Goal: Information Seeking & Learning: Learn about a topic

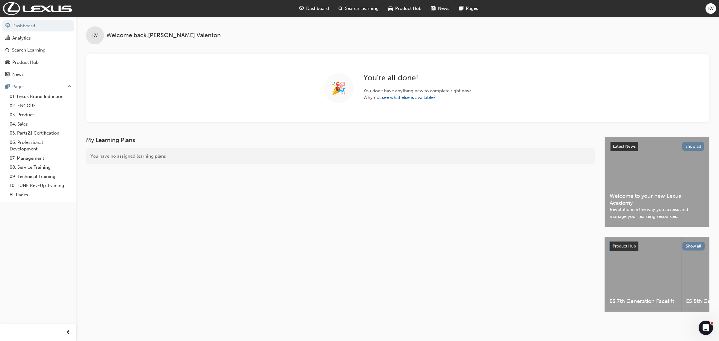
click at [407, 11] on span "Product Hub" at bounding box center [408, 8] width 26 height 7
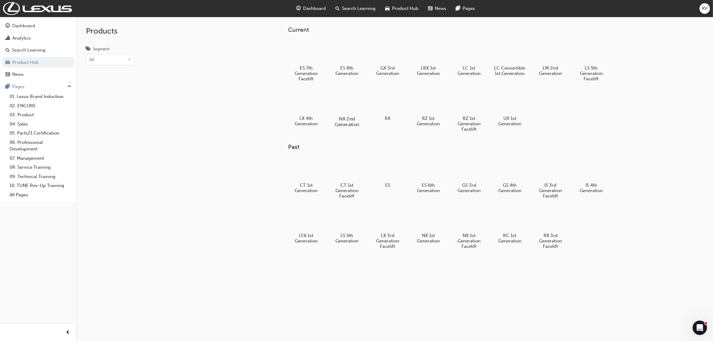
click at [354, 104] on div at bounding box center [346, 102] width 33 height 24
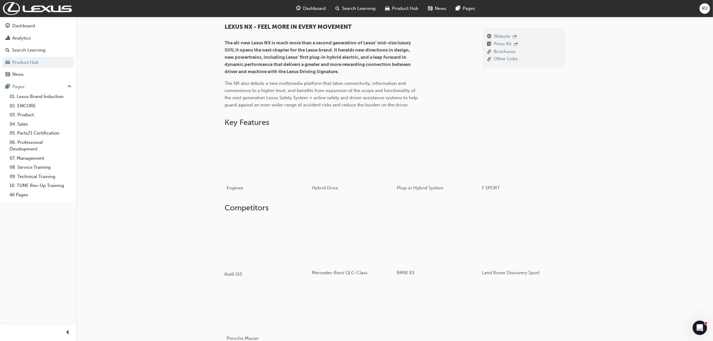
scroll to position [230, 0]
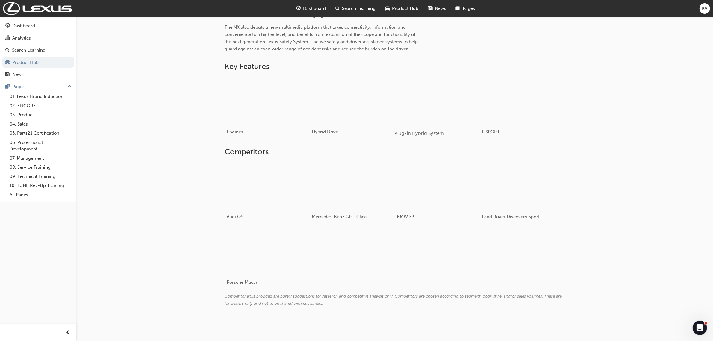
click at [437, 99] on div "button" at bounding box center [436, 100] width 85 height 48
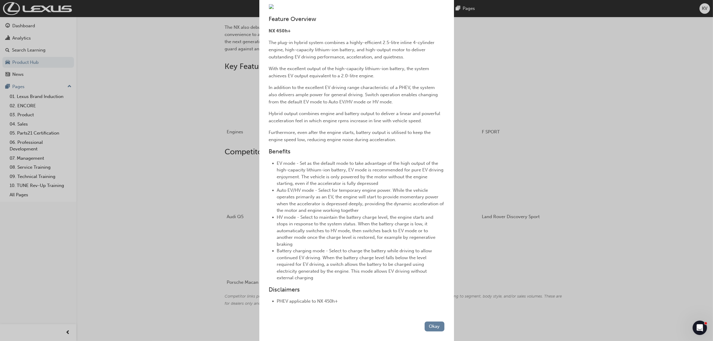
scroll to position [117, 0]
click at [574, 244] on div "Plug-in Hybrid System Feature Overview NX 450h+ The plug-in hybrid system combi…" at bounding box center [356, 170] width 713 height 341
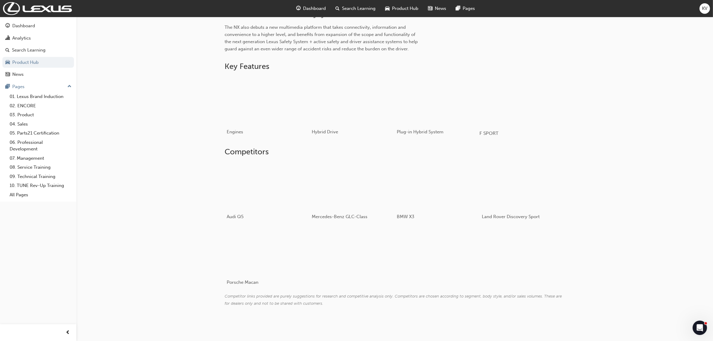
click at [491, 79] on div "button" at bounding box center [522, 100] width 85 height 48
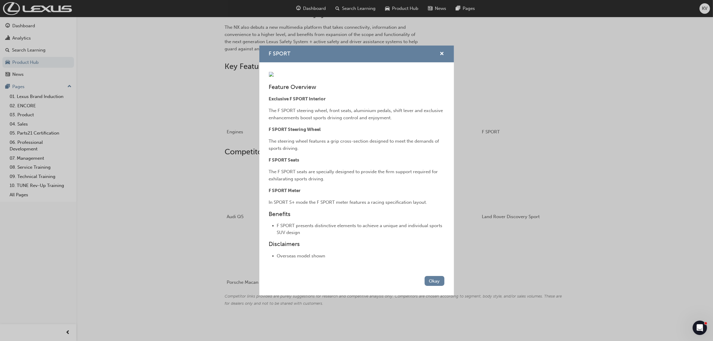
click at [509, 66] on div "F SPORT Feature Overview Exclusive F SPORT Interior The F SPORT steering wheel,…" at bounding box center [356, 170] width 713 height 341
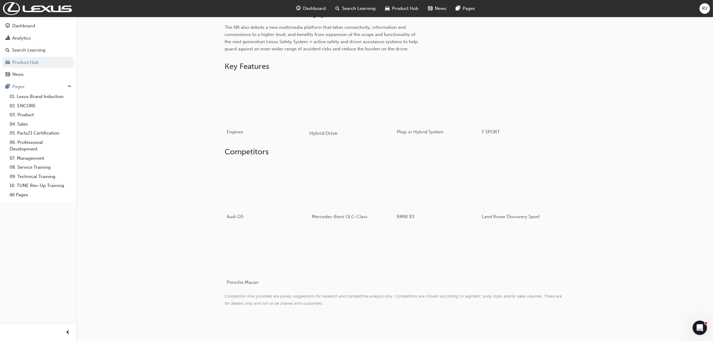
click at [367, 94] on div "button" at bounding box center [351, 100] width 85 height 48
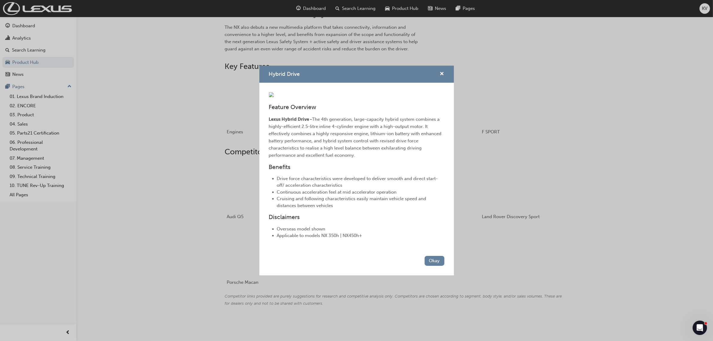
drag, startPoint x: 196, startPoint y: 119, endPoint x: 205, endPoint y: 110, distance: 12.5
click at [196, 118] on div "Hybrid Drive Feature Overview Lexus Hybrid Drive - The 4th generation, large-ca…" at bounding box center [356, 170] width 713 height 341
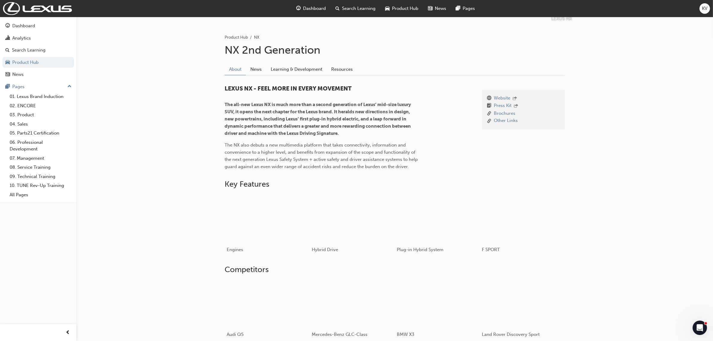
scroll to position [105, 0]
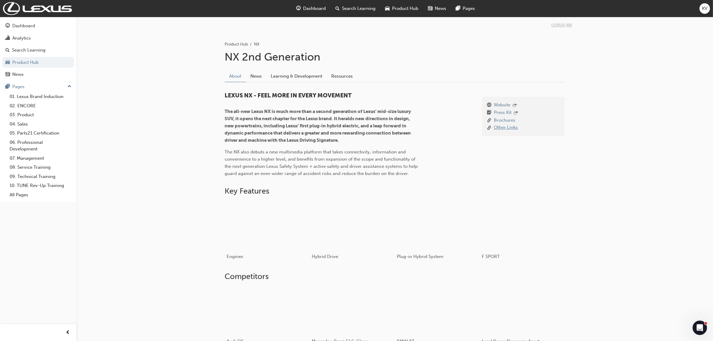
click at [503, 128] on link "Other Links" at bounding box center [506, 127] width 24 height 7
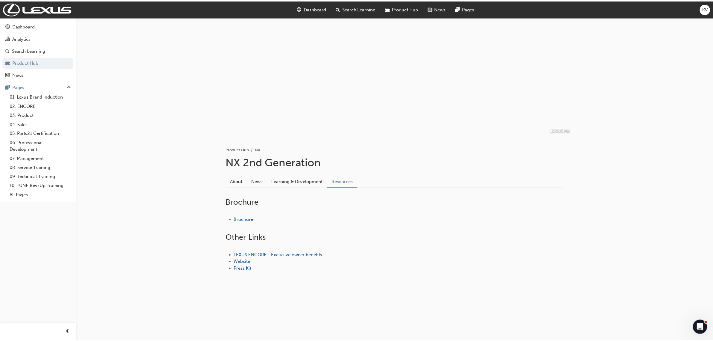
scroll to position [105, 0]
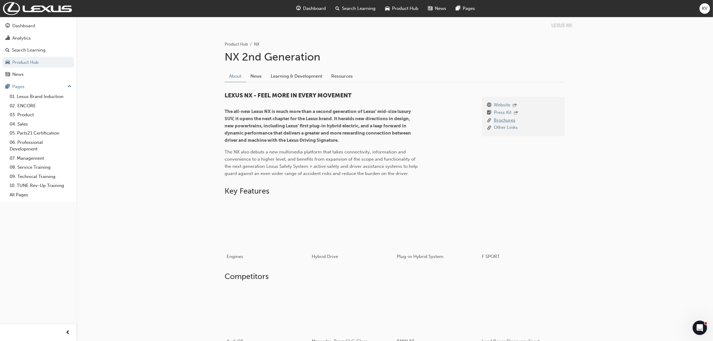
click at [499, 121] on link "Brochures" at bounding box center [505, 120] width 22 height 7
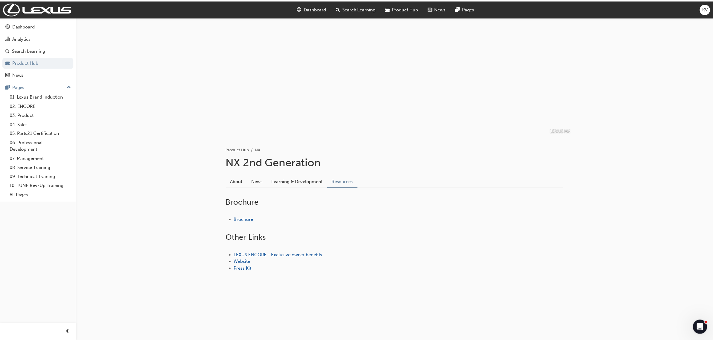
scroll to position [105, 0]
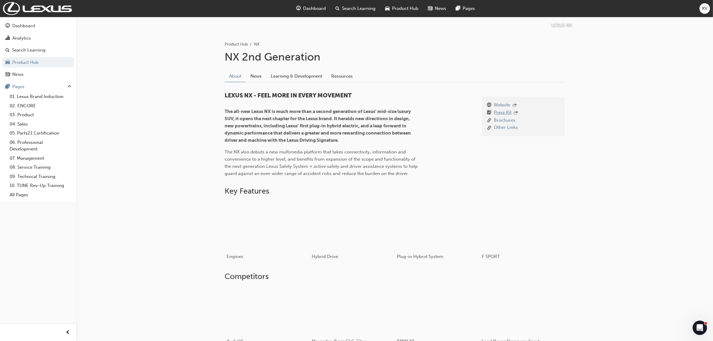
click at [505, 112] on link "Press Kit" at bounding box center [503, 113] width 18 height 8
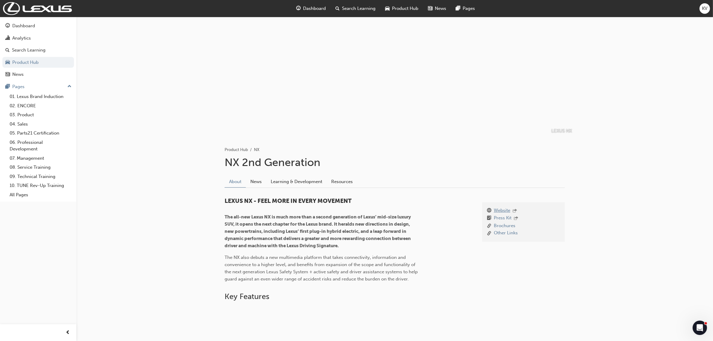
click at [497, 211] on link "Website" at bounding box center [502, 211] width 16 height 8
click at [254, 183] on link "News" at bounding box center [256, 181] width 20 height 11
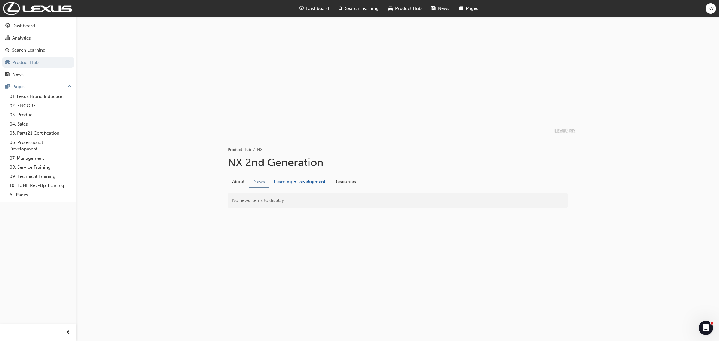
click at [291, 180] on link "Learning & Development" at bounding box center [299, 181] width 60 height 11
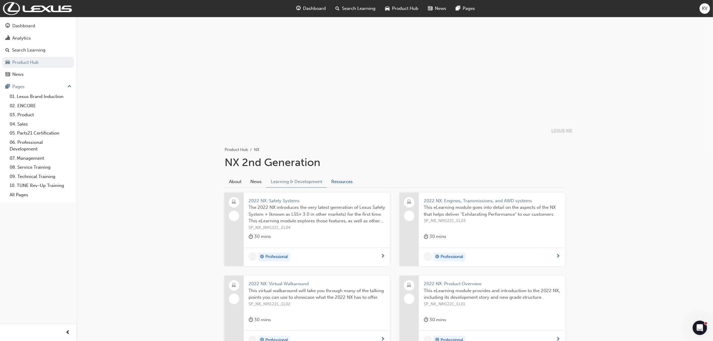
click at [333, 180] on link "Resources" at bounding box center [342, 181] width 31 height 11
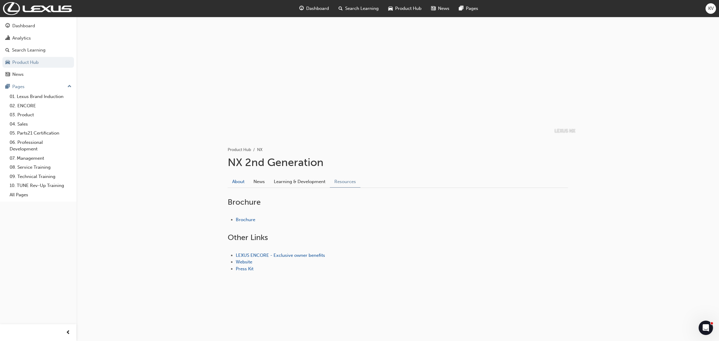
click at [238, 182] on link "About" at bounding box center [238, 181] width 21 height 11
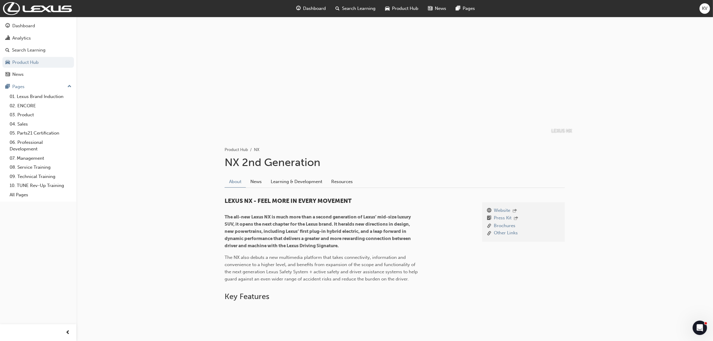
click at [406, 6] on span "Product Hub" at bounding box center [405, 8] width 26 height 7
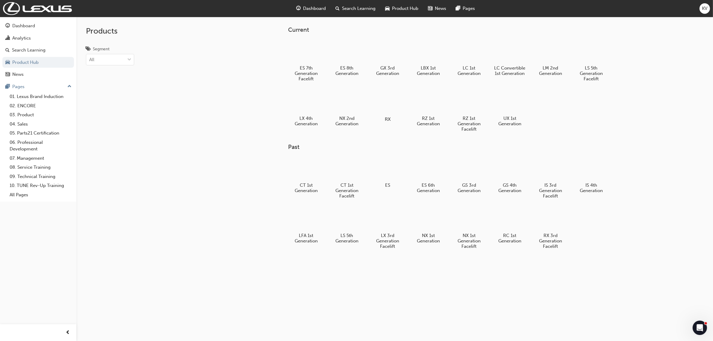
click at [391, 103] on div at bounding box center [387, 102] width 33 height 24
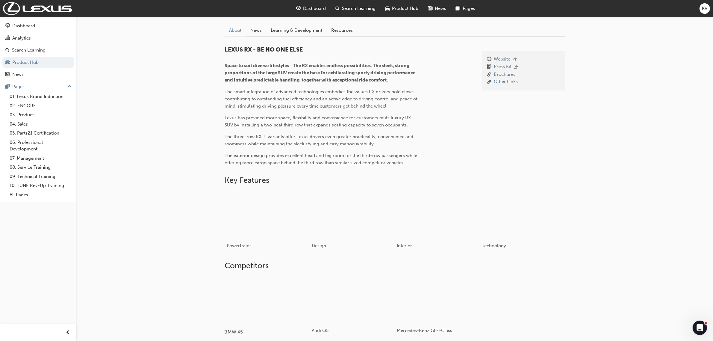
scroll to position [199, 0]
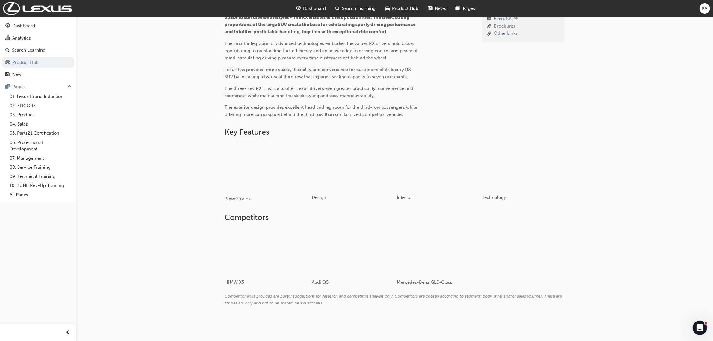
click at [273, 172] on div "button" at bounding box center [266, 166] width 85 height 48
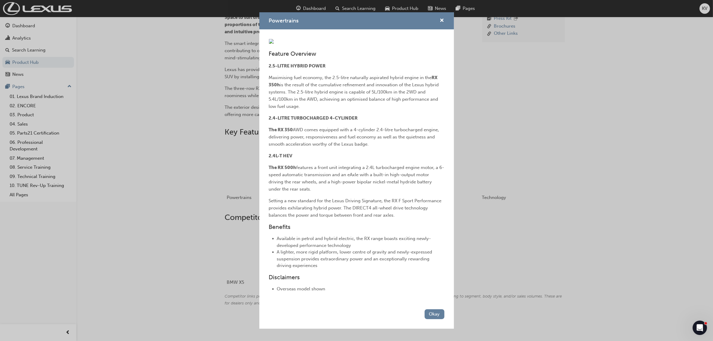
click at [349, 109] on span "is the result of the cumulative refinement and innovation of the Lexus hybrid s…" at bounding box center [354, 95] width 171 height 27
click at [177, 211] on div "Powertrains Feature Overview 2.5-LITRE HYBRID POWER Maximising fuel economy, th…" at bounding box center [356, 170] width 713 height 341
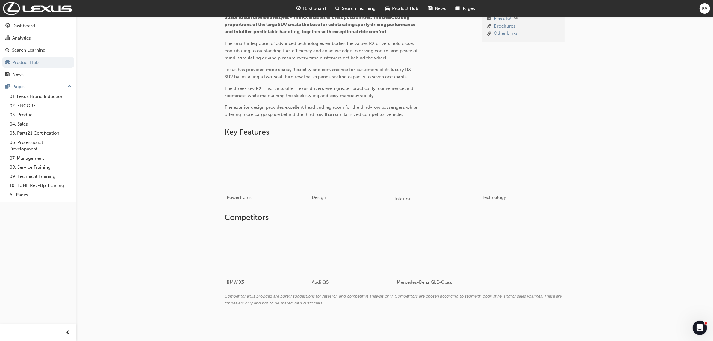
click at [460, 174] on div "button" at bounding box center [436, 166] width 85 height 48
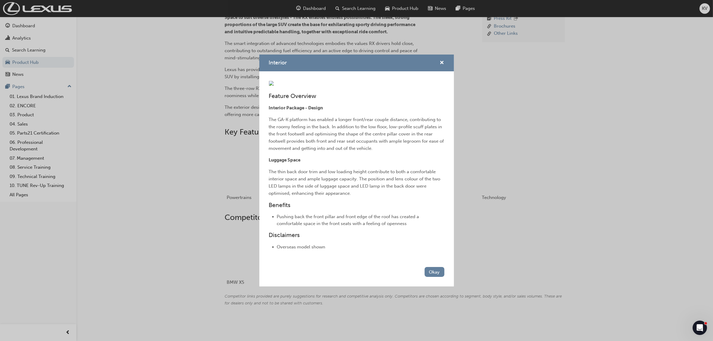
click at [550, 236] on div "Interior Feature Overview Interior Package - Design The GA-K platform has enabl…" at bounding box center [356, 170] width 713 height 341
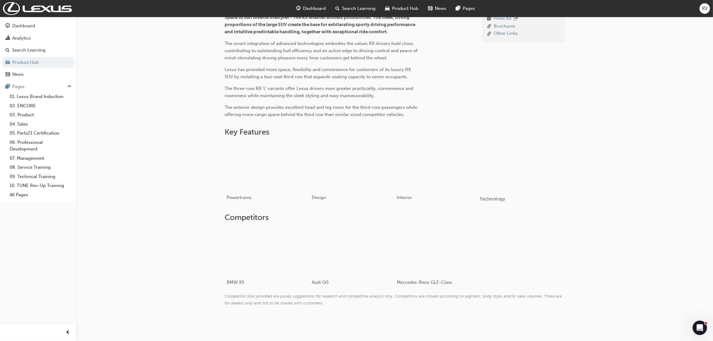
click at [540, 161] on div "button" at bounding box center [522, 166] width 85 height 48
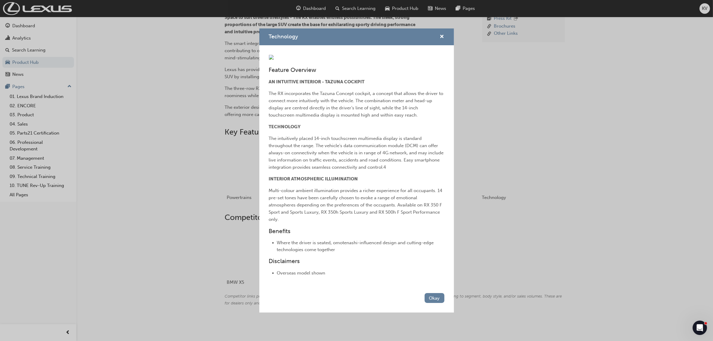
scroll to position [31, 0]
click at [559, 246] on div "Technology Feature Overview AN INTUITIVE INTERIOR - TAZUNA COCKPIT The RX incor…" at bounding box center [356, 170] width 713 height 341
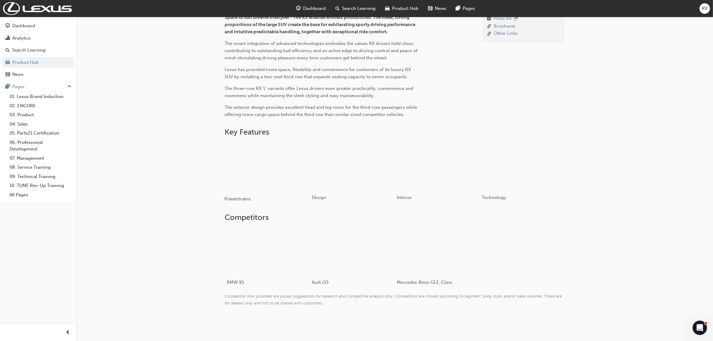
scroll to position [0, 0]
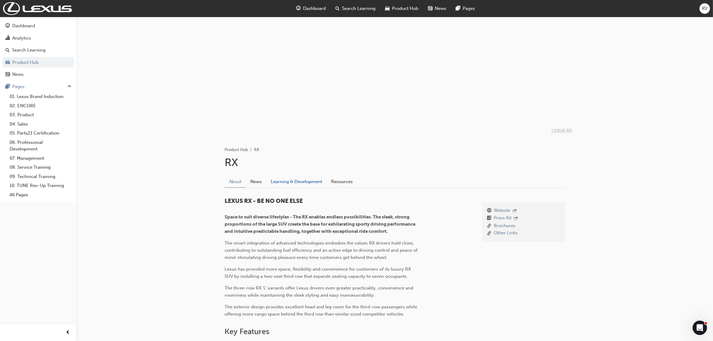
click at [285, 183] on link "Learning & Development" at bounding box center [296, 181] width 60 height 11
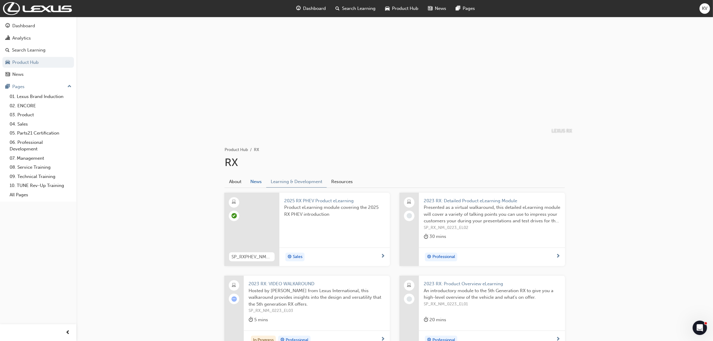
click at [252, 180] on link "News" at bounding box center [256, 181] width 20 height 11
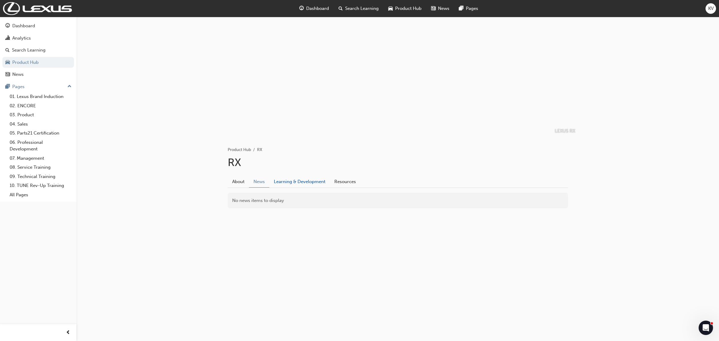
click at [280, 181] on link "Learning & Development" at bounding box center [299, 181] width 60 height 11
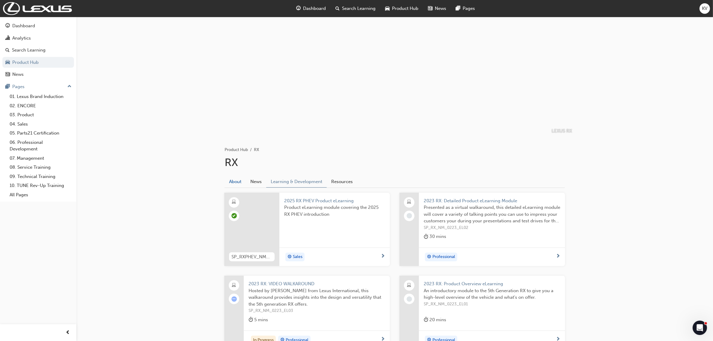
click at [240, 184] on link "About" at bounding box center [235, 181] width 21 height 11
